Goal: Find contact information: Obtain details needed to contact an individual or organization

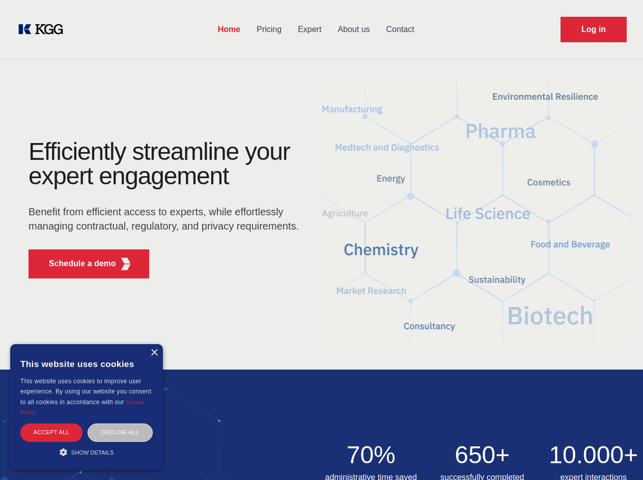
click at [321, 240] on div "Efficiently streamline your expert engagement Benefit from efficient access to …" at bounding box center [167, 213] width 310 height 147
click at [76, 264] on p "Schedule a demo" at bounding box center [82, 264] width 67 height 12
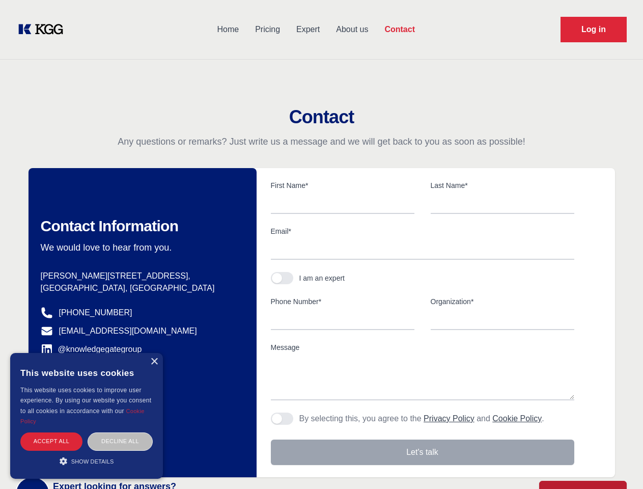
click at [154, 353] on div "× This website uses cookies This website uses cookies to improve user experienc…" at bounding box center [86, 416] width 153 height 126
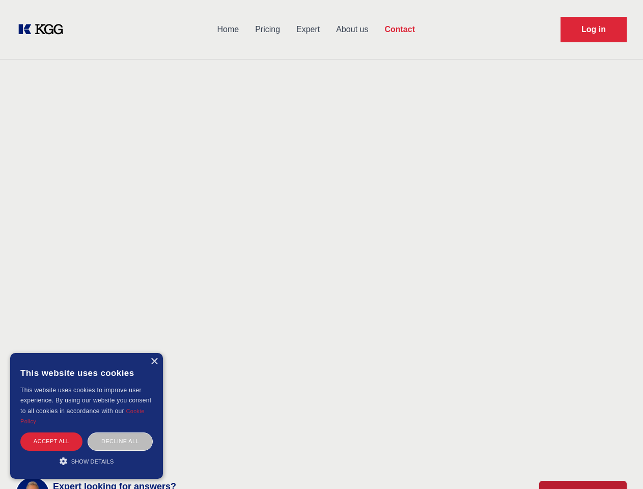
click at [51, 432] on div "Accept all" at bounding box center [51, 441] width 62 height 18
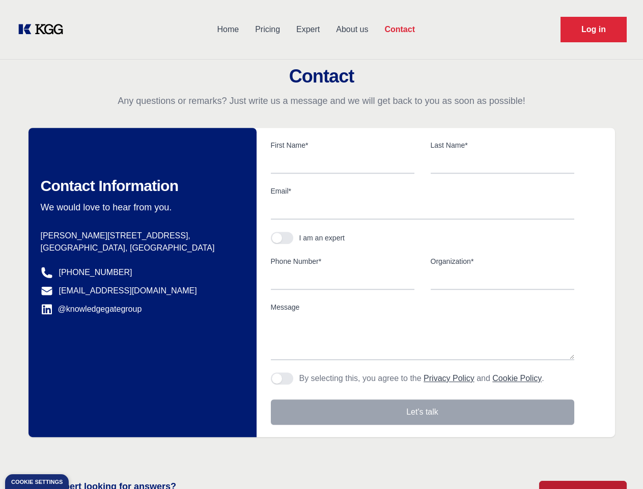
click at [120, 432] on div "Contact Information We would love to hear from you. Postal address [PERSON_NAME…" at bounding box center [143, 282] width 228 height 309
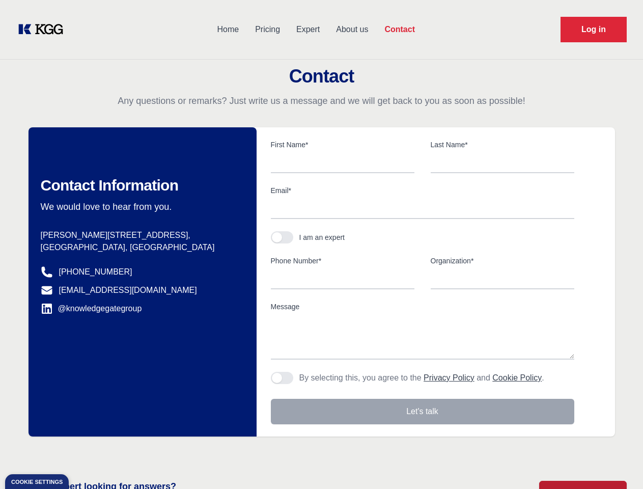
click at [87, 452] on main "Contact Any questions or remarks? Just write us a message and we will get back …" at bounding box center [321, 265] width 643 height 530
